Goal: Book appointment/travel/reservation

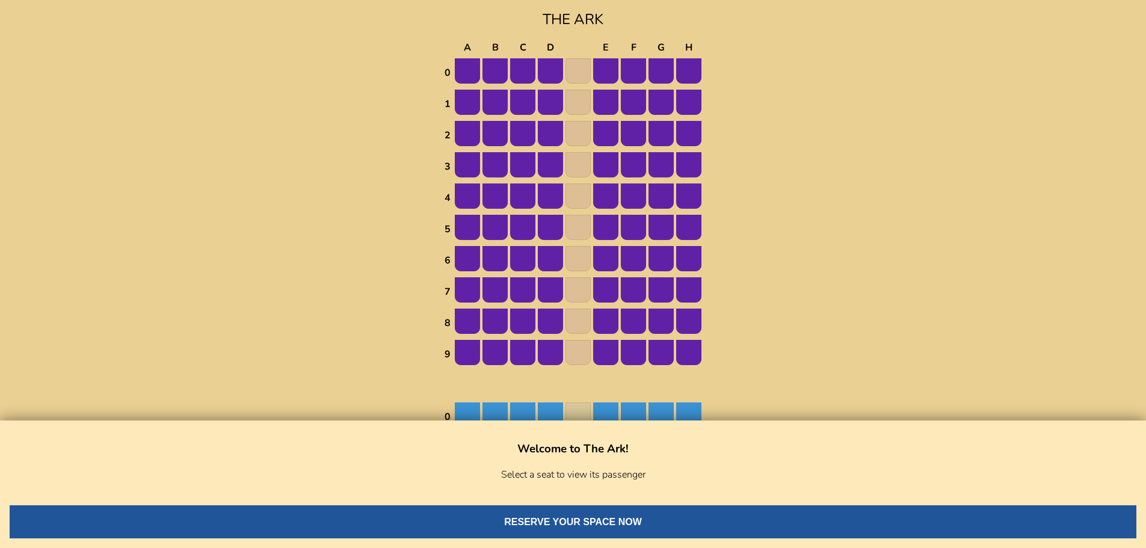
click at [544, 66] on img at bounding box center [550, 70] width 25 height 25
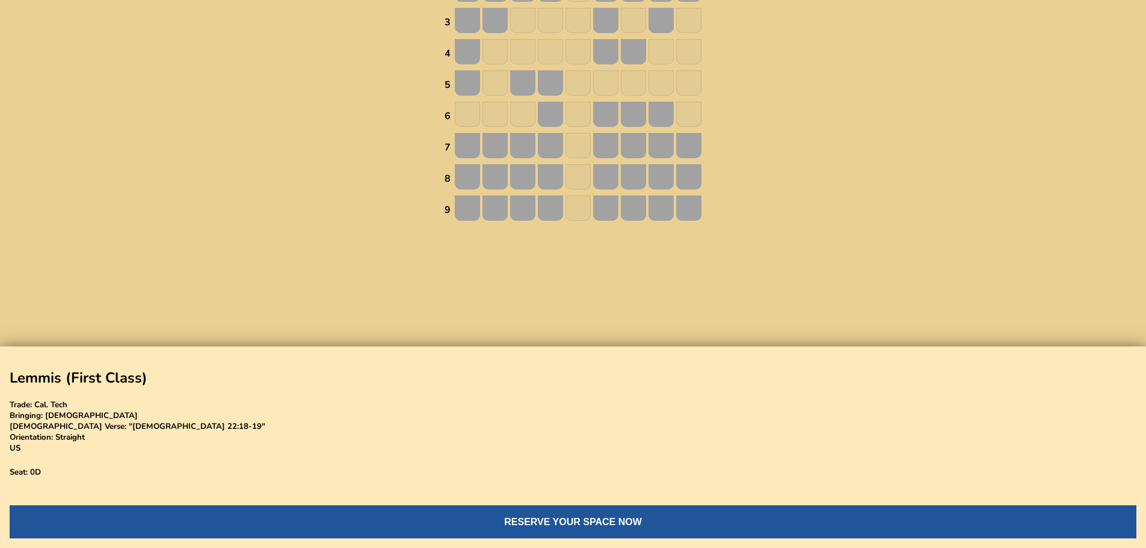
scroll to position [843, 0]
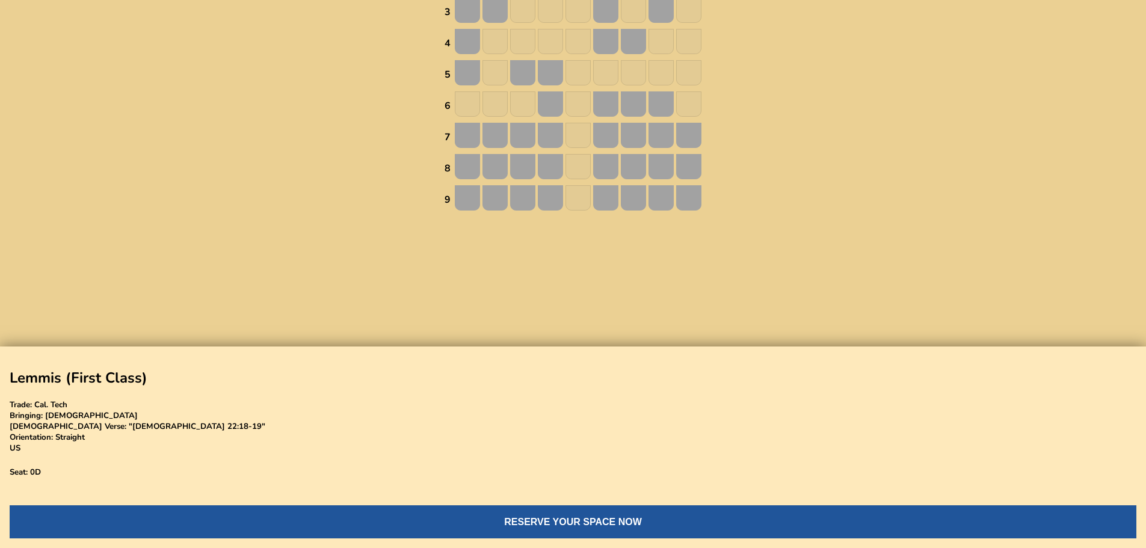
click at [673, 80] on img at bounding box center [660, 72] width 25 height 25
click at [656, 71] on img at bounding box center [660, 72] width 25 height 25
click at [470, 71] on img at bounding box center [467, 72] width 25 height 25
click at [470, 48] on img at bounding box center [467, 41] width 25 height 25
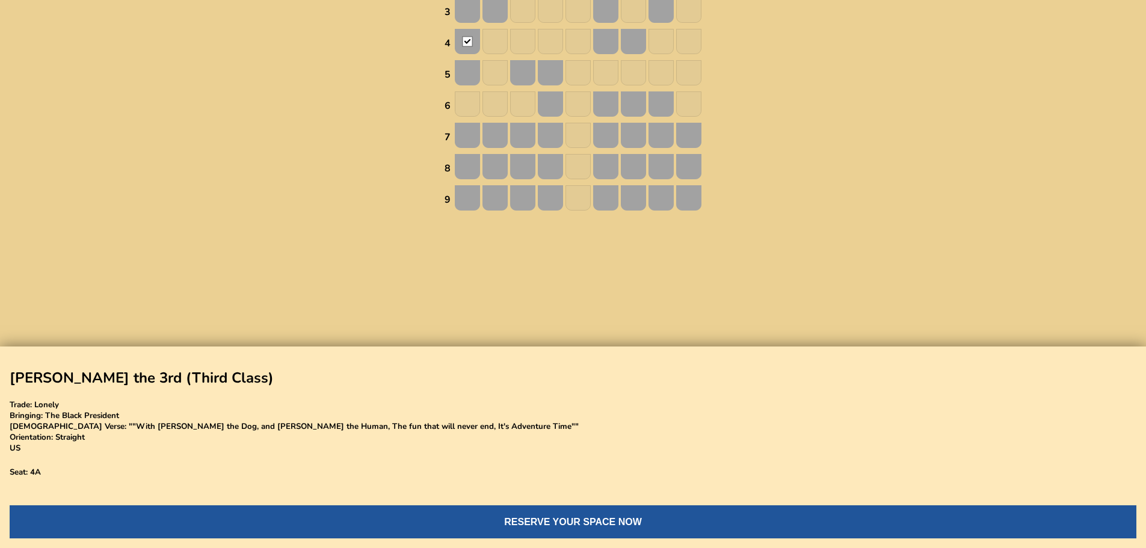
click at [471, 37] on img at bounding box center [467, 41] width 25 height 25
click at [468, 20] on img at bounding box center [467, 10] width 25 height 25
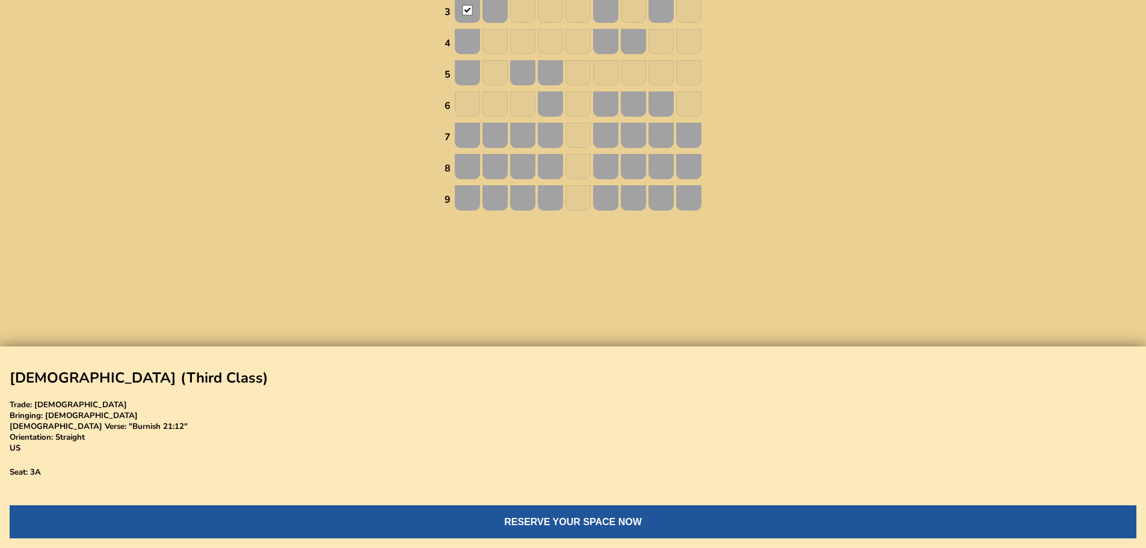
click at [503, 19] on img at bounding box center [494, 10] width 25 height 25
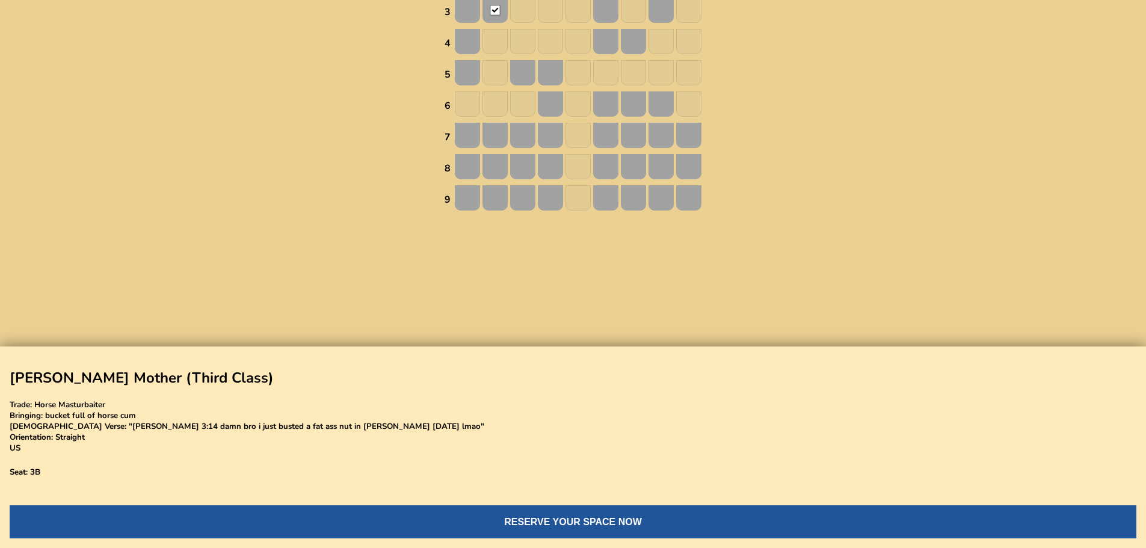
click at [517, 80] on img at bounding box center [522, 72] width 25 height 25
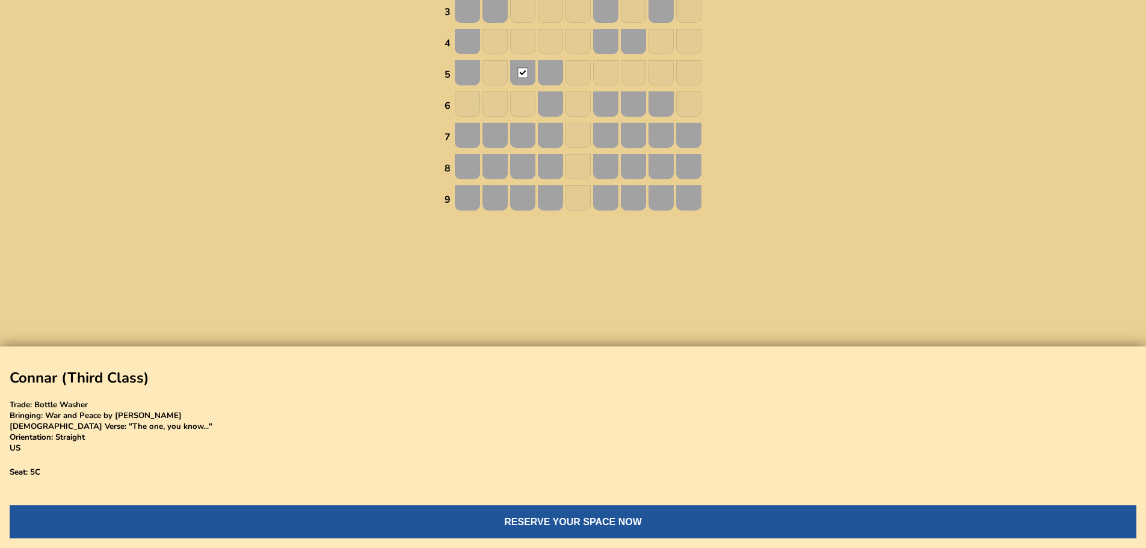
click at [542, 73] on img at bounding box center [550, 72] width 25 height 25
click at [538, 96] on img at bounding box center [550, 103] width 25 height 25
click at [541, 131] on img at bounding box center [550, 135] width 25 height 25
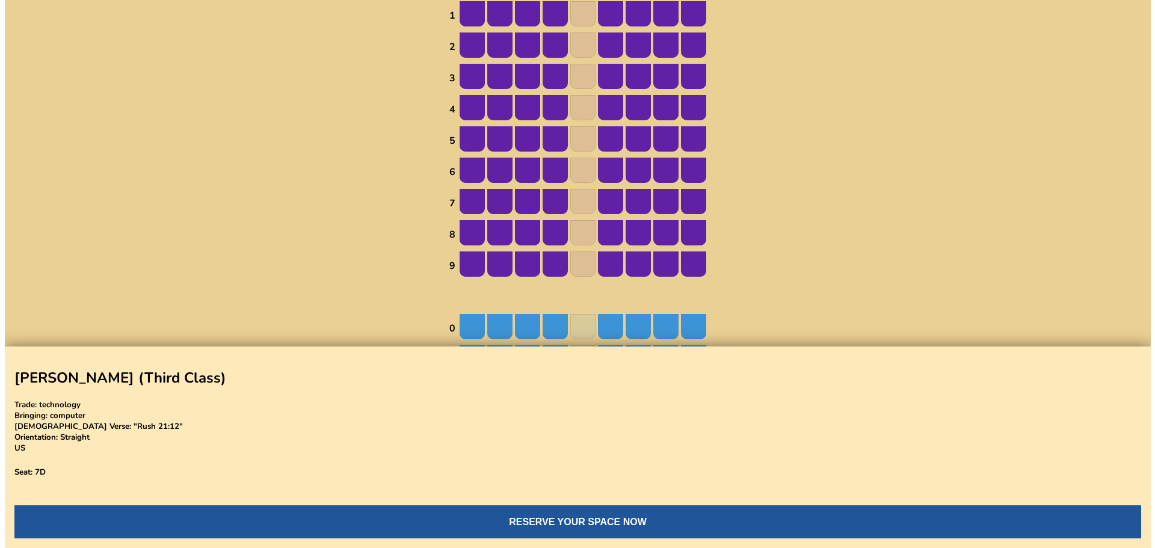
scroll to position [0, 0]
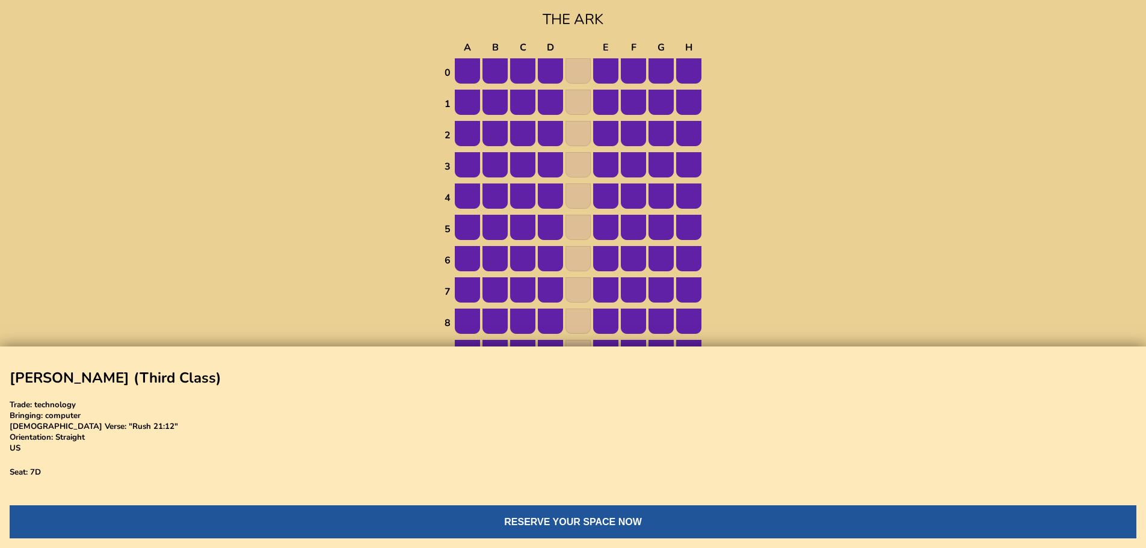
click at [467, 72] on img at bounding box center [467, 70] width 25 height 25
click at [502, 69] on img at bounding box center [494, 70] width 25 height 25
click at [271, 518] on button "RESERVE YOUR SPACE NOW" at bounding box center [573, 521] width 1126 height 33
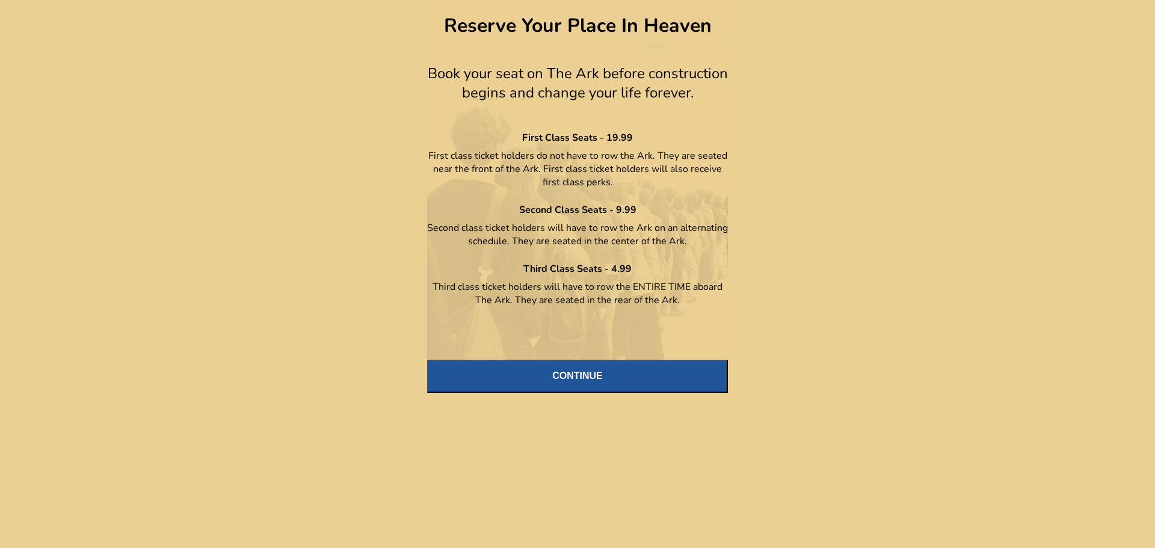
click at [594, 369] on button "CONTINUE" at bounding box center [577, 376] width 301 height 33
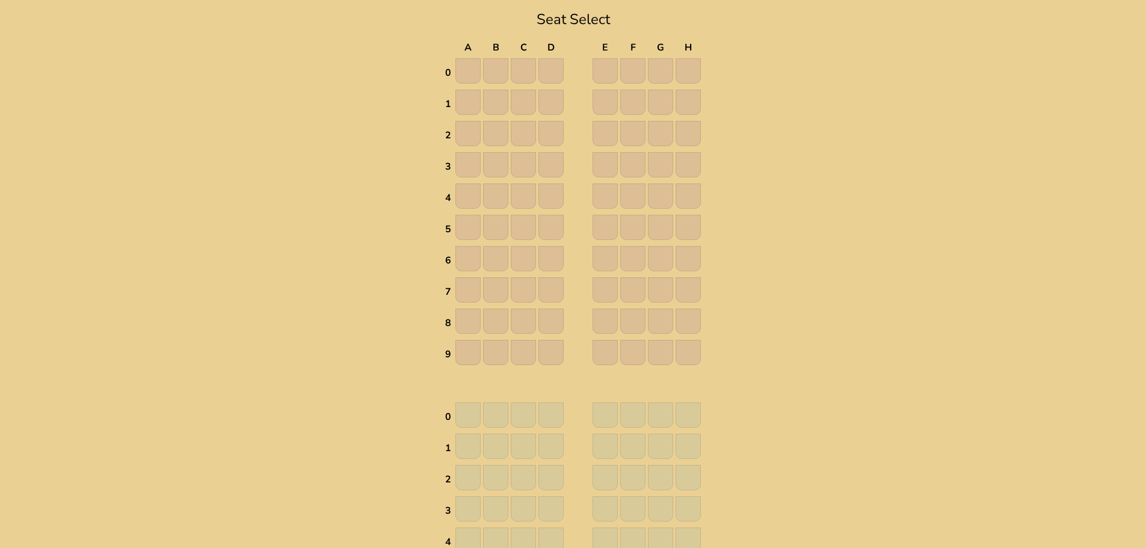
click at [473, 68] on img at bounding box center [467, 70] width 25 height 25
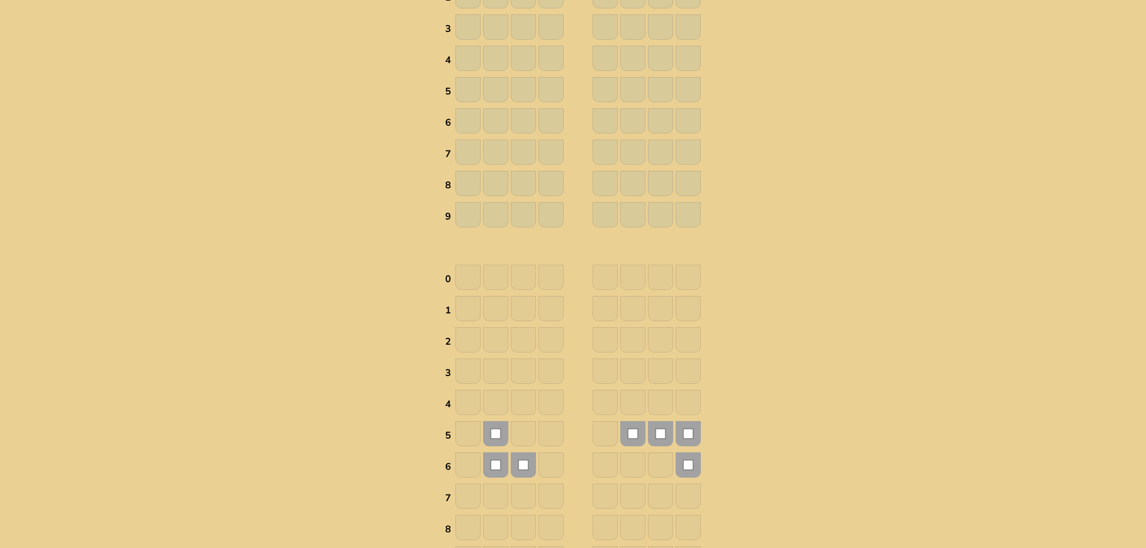
scroll to position [542, 0]
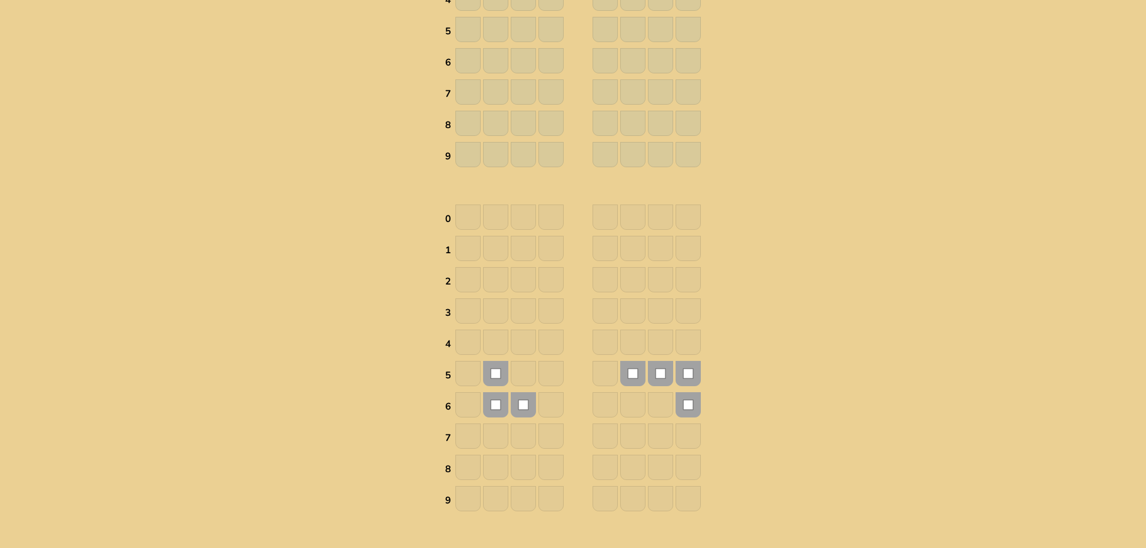
click at [500, 375] on img at bounding box center [495, 373] width 25 height 25
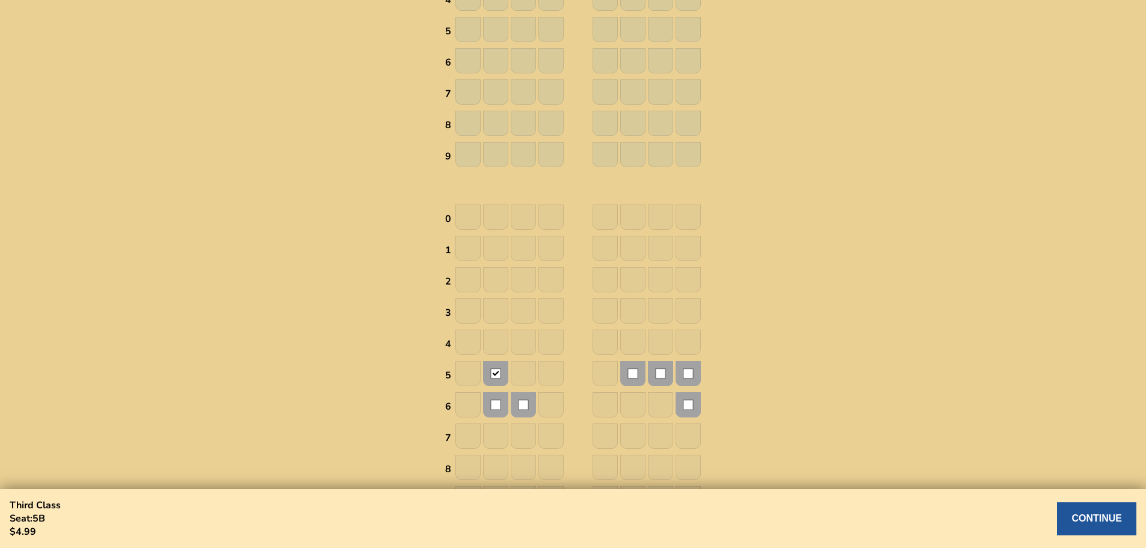
click at [1094, 515] on button "CONTINUE" at bounding box center [1096, 518] width 79 height 33
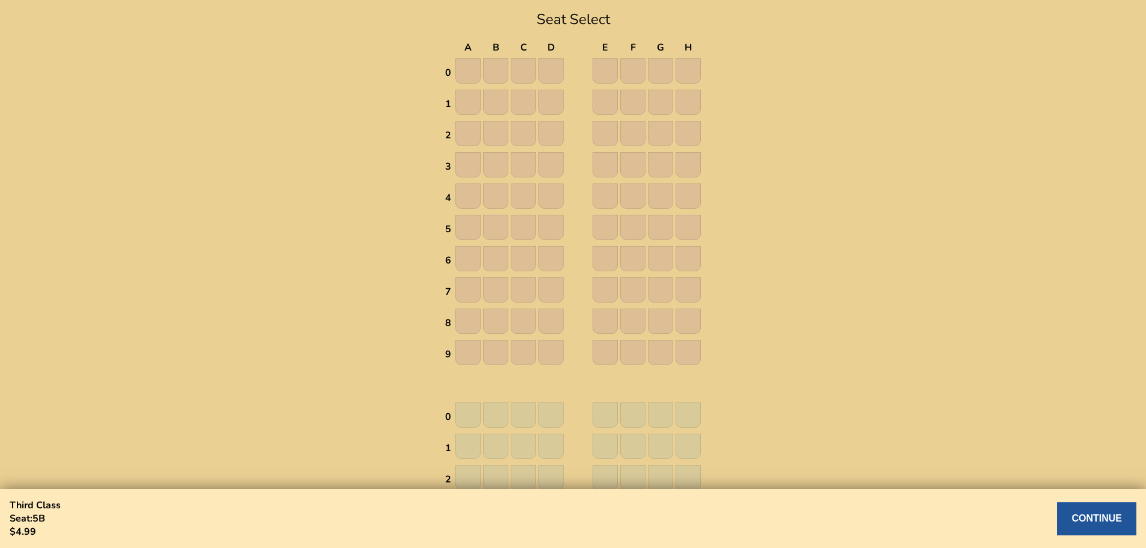
select select "US"
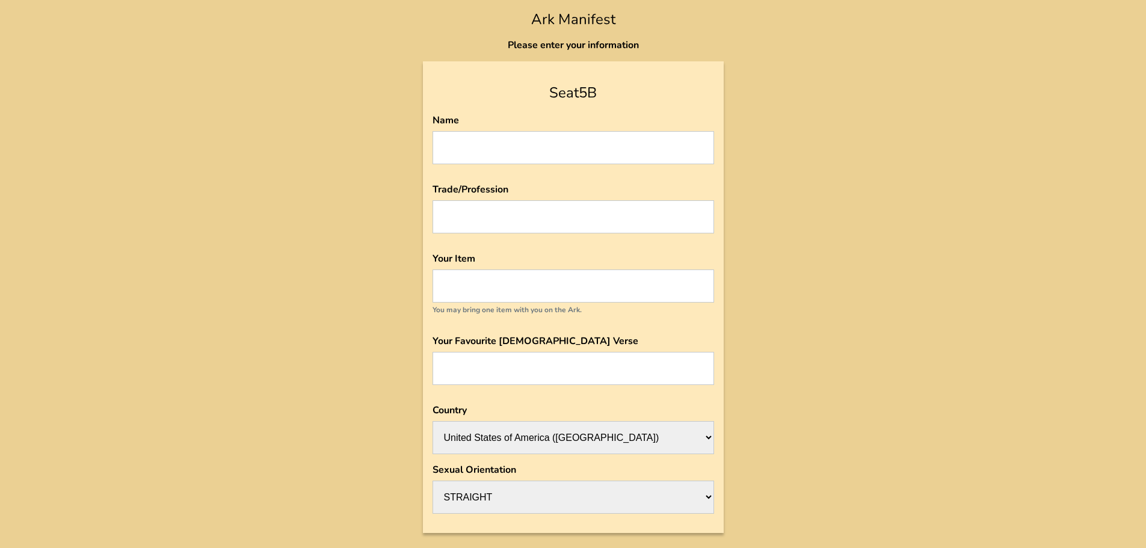
click at [662, 483] on select "STRAIGHT HOMOSAPIEN" at bounding box center [572, 497] width 281 height 33
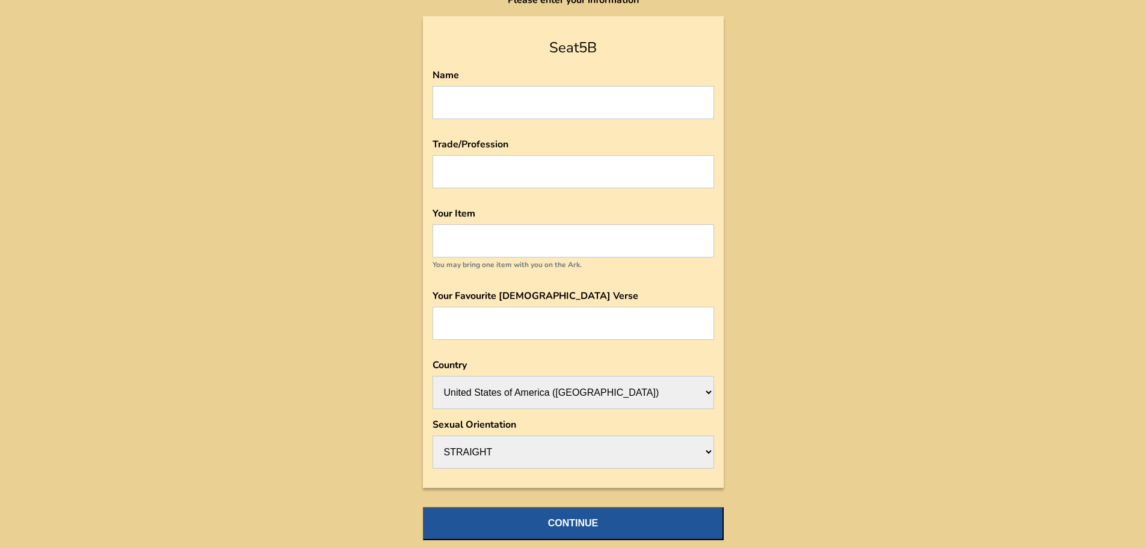
scroll to position [89, 0]
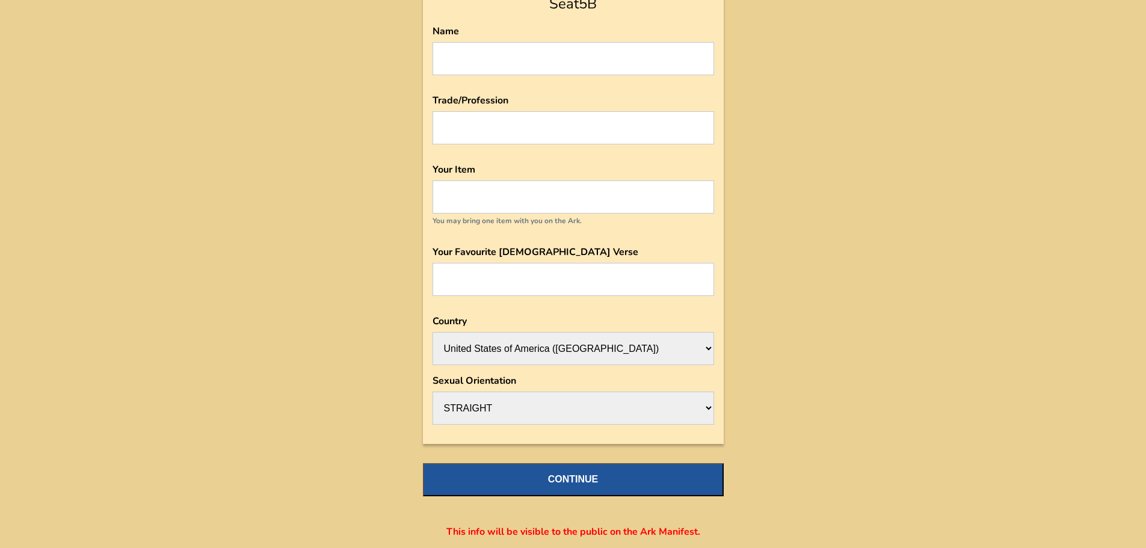
click at [653, 404] on select "STRAIGHT HOMOSAPIEN" at bounding box center [572, 408] width 281 height 33
click at [849, 296] on div "Ark Manifest Please enter your information Seat 5B Name Trade/Profession Your I…" at bounding box center [573, 229] width 1146 height 637
